Goal: Information Seeking & Learning: Learn about a topic

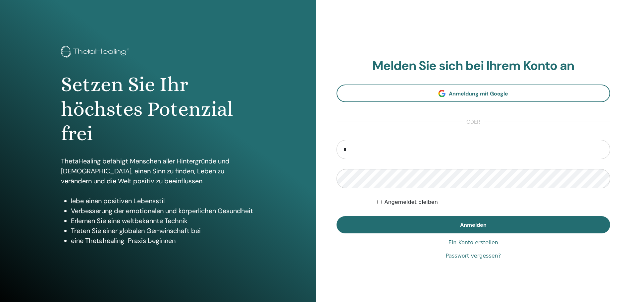
type input "**********"
click at [336, 216] on button "Anmelden" at bounding box center [473, 224] width 274 height 17
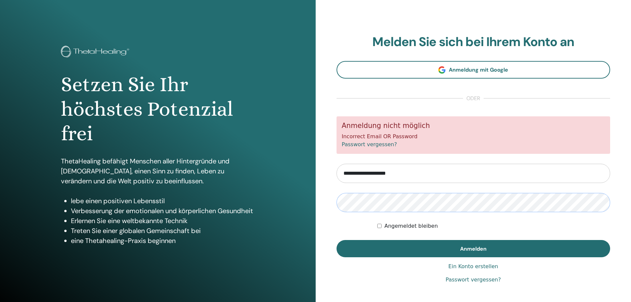
click at [336, 240] on button "Anmelden" at bounding box center [473, 248] width 274 height 17
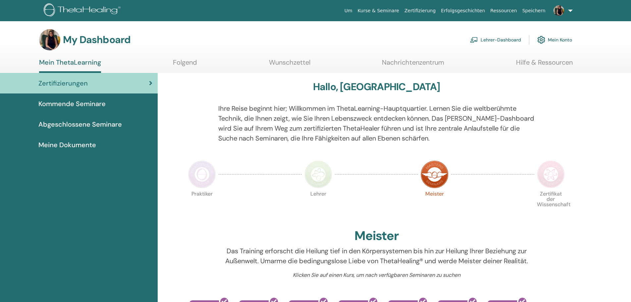
click at [53, 103] on span "Kommende Seminare" at bounding box center [71, 104] width 67 height 10
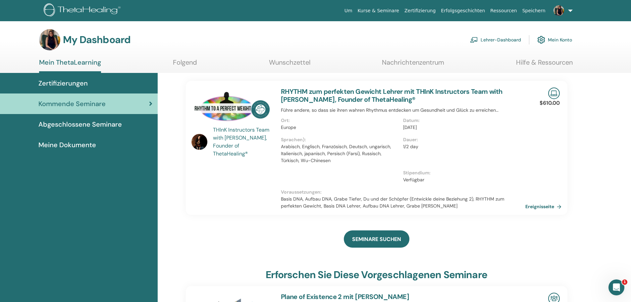
click at [54, 143] on span "Meine Dokumente" at bounding box center [67, 145] width 58 height 10
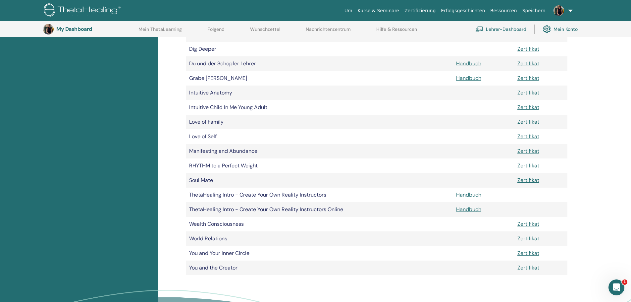
scroll to position [49, 0]
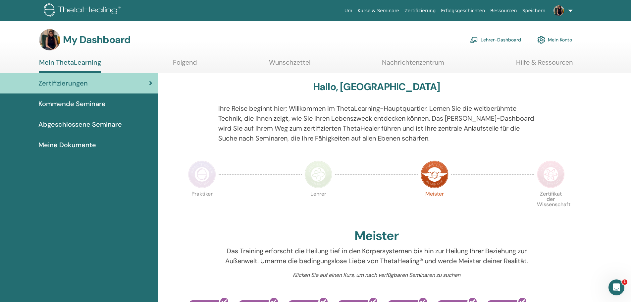
click at [484, 40] on link "Lehrer-Dashboard" at bounding box center [495, 39] width 51 height 15
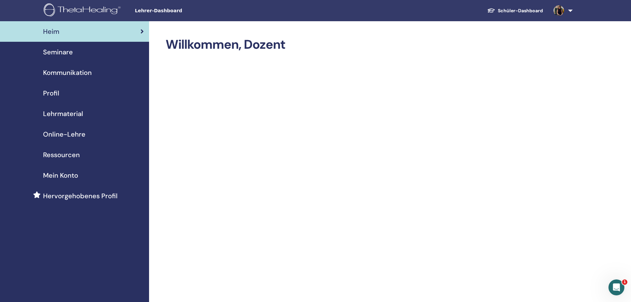
click at [63, 110] on span "Lehrmaterial" at bounding box center [63, 114] width 40 height 10
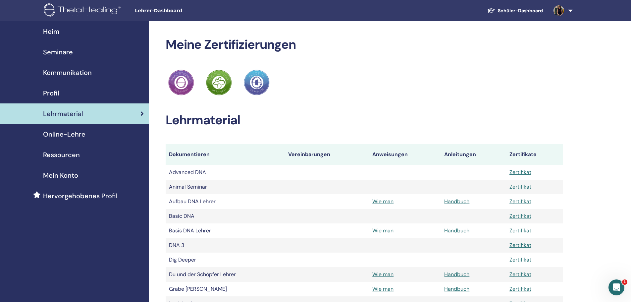
click at [44, 135] on span "Online-Lehre" at bounding box center [64, 134] width 42 height 10
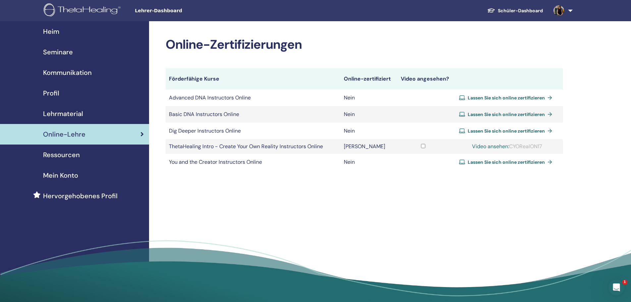
click at [75, 153] on span "Ressourcen" at bounding box center [61, 155] width 37 height 10
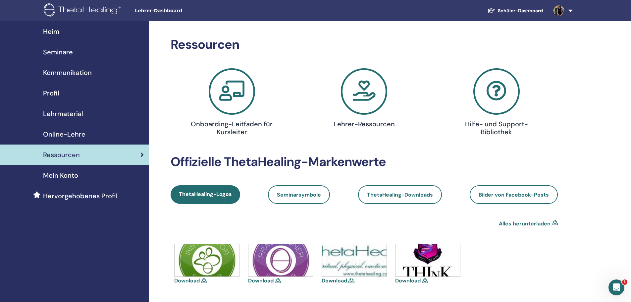
click at [80, 72] on span "Kommunikation" at bounding box center [67, 73] width 49 height 10
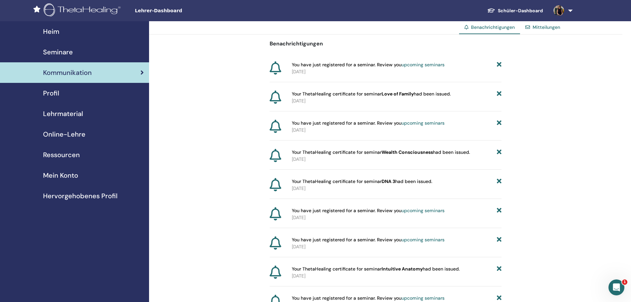
click at [77, 53] on div "Seminare" at bounding box center [74, 52] width 138 height 10
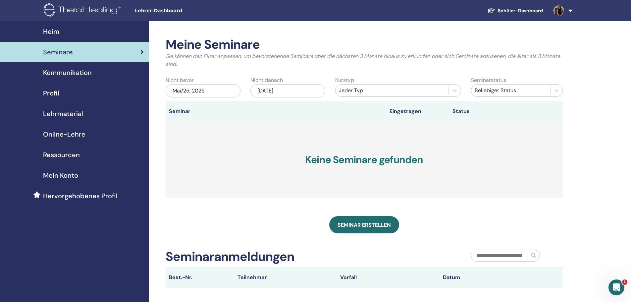
click at [72, 68] on span "Kommunikation" at bounding box center [67, 73] width 49 height 10
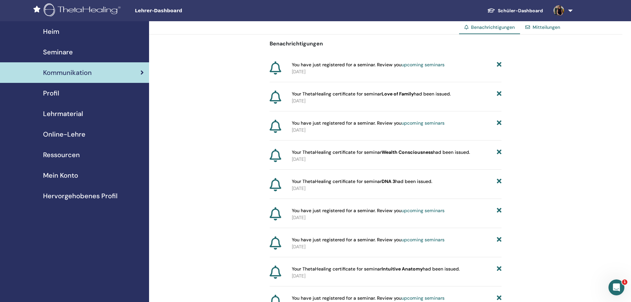
click at [435, 64] on link "upcoming seminars" at bounding box center [422, 65] width 43 height 6
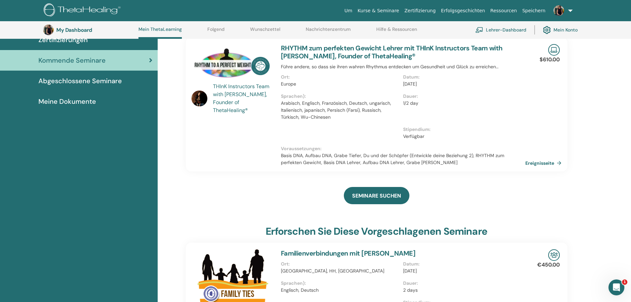
scroll to position [51, 0]
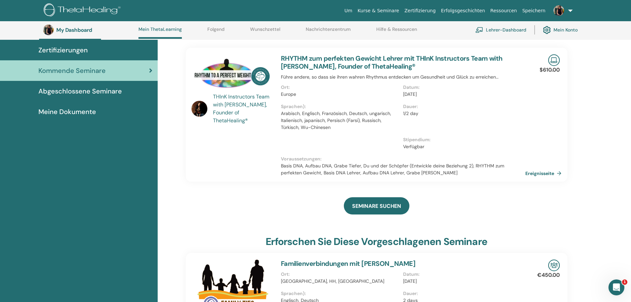
click at [469, 110] on p "1/2 day" at bounding box center [462, 113] width 118 height 7
click at [453, 56] on link "RHYTHM zum perfekten Gewicht Lehrer mit THInK Instructors Team with [PERSON_NAM…" at bounding box center [392, 62] width 222 height 17
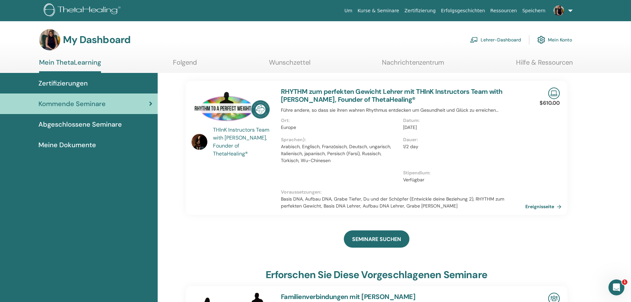
click at [441, 89] on link "RHYTHM zum perfekten Gewicht Lehrer mit THInK Instructors Team with [PERSON_NAM…" at bounding box center [392, 95] width 222 height 17
click at [348, 99] on link "RHYTHM zum perfekten Gewicht Lehrer mit THInK Instructors Team with [PERSON_NAM…" at bounding box center [392, 95] width 222 height 17
